Goal: Information Seeking & Learning: Learn about a topic

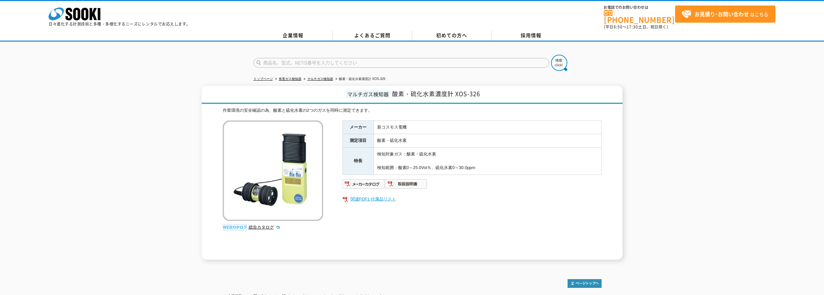
click at [387, 195] on link "関連PDF1 付属品リスト" at bounding box center [472, 199] width 259 height 8
click at [387, 33] on link "よくあるご質問" at bounding box center [372, 36] width 79 height 10
click at [409, 182] on img at bounding box center [406, 184] width 42 height 10
click at [299, 31] on link "企業情報" at bounding box center [292, 36] width 79 height 10
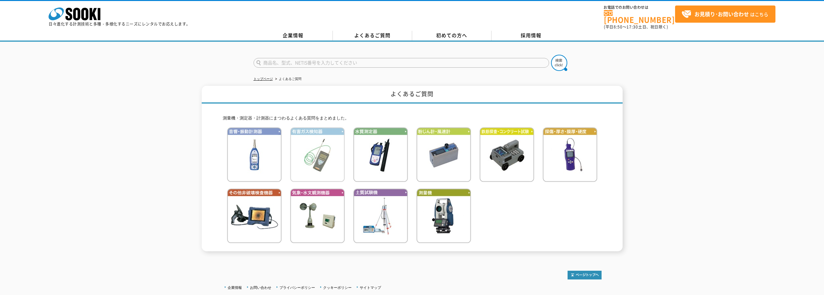
click at [314, 152] on img at bounding box center [317, 154] width 55 height 55
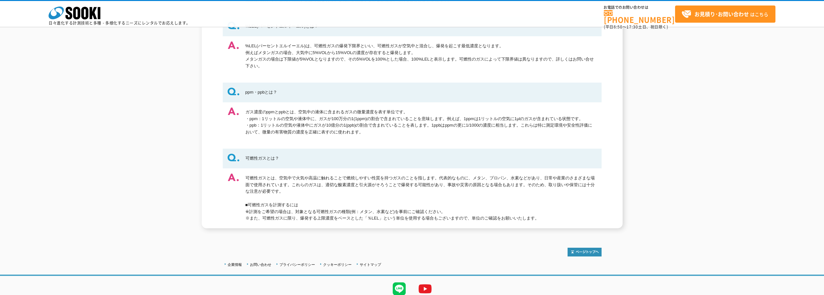
scroll to position [356, 0]
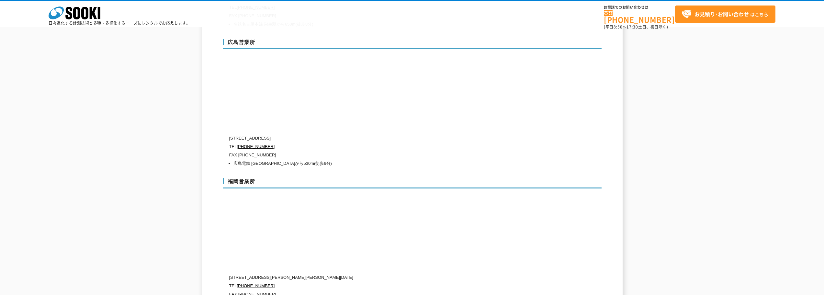
scroll to position [2493, 0]
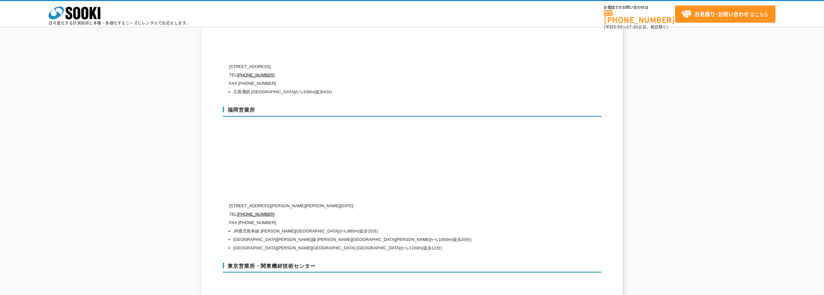
drag, startPoint x: 729, startPoint y: 170, endPoint x: 732, endPoint y: 186, distance: 16.1
